Goal: Check status: Check status

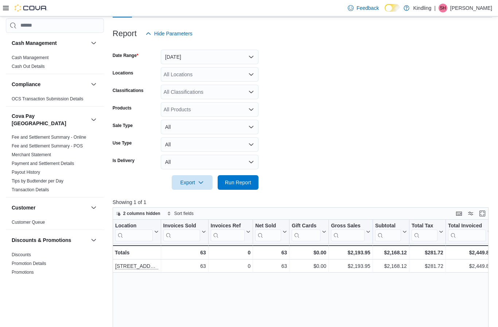
scroll to position [81, 0]
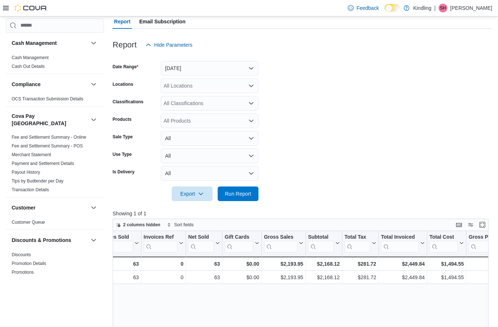
scroll to position [0, 71]
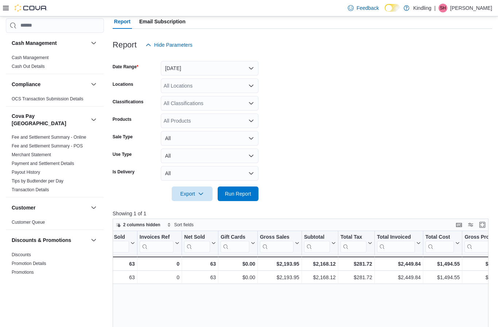
click at [196, 133] on button "All" at bounding box center [210, 138] width 98 height 15
click at [290, 154] on form "Date Range Today Locations All Locations Classifications All Classifications Pr…" at bounding box center [303, 126] width 380 height 149
click at [191, 163] on button "All" at bounding box center [210, 155] width 98 height 15
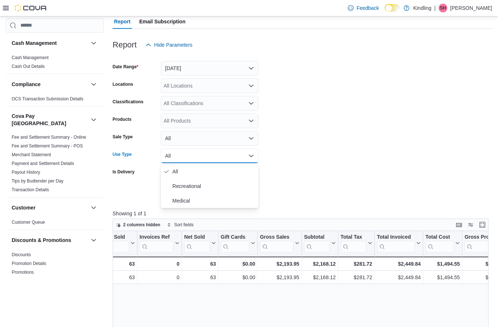
click at [295, 174] on form "Date Range Today Locations All Locations Classifications All Classifications Pr…" at bounding box center [303, 126] width 380 height 149
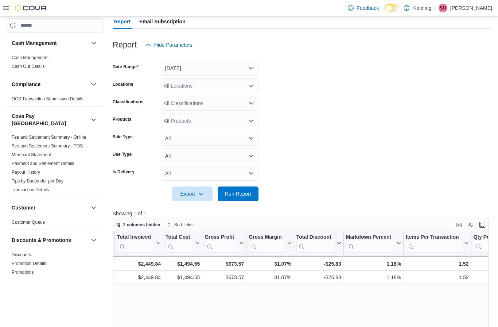
scroll to position [0, 331]
